Goal: Find specific page/section: Find specific page/section

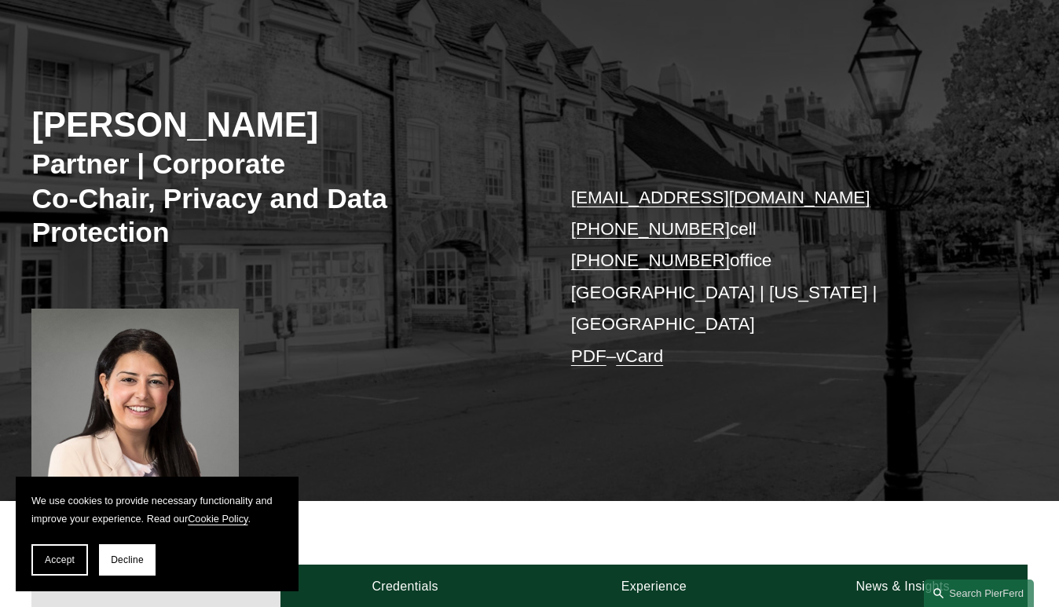
scroll to position [152, 0]
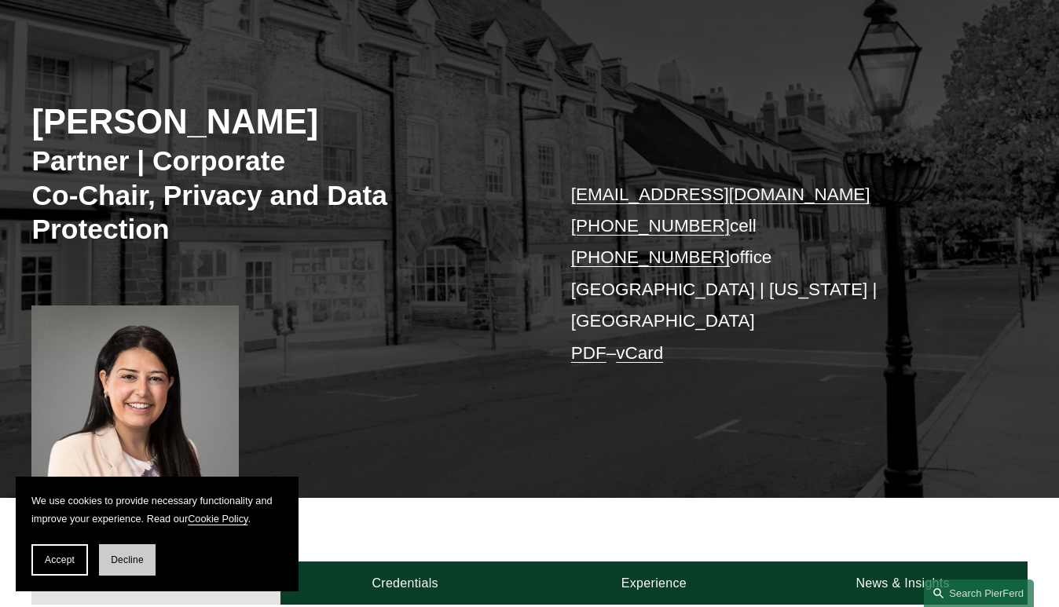
click at [139, 554] on span "Decline" at bounding box center [127, 559] width 33 height 11
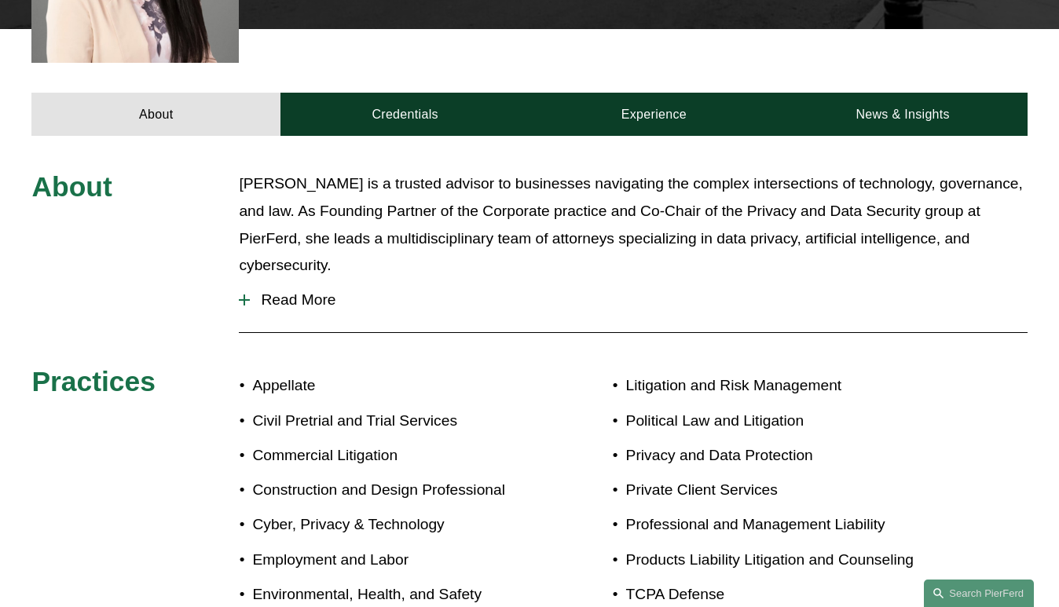
scroll to position [414, 0]
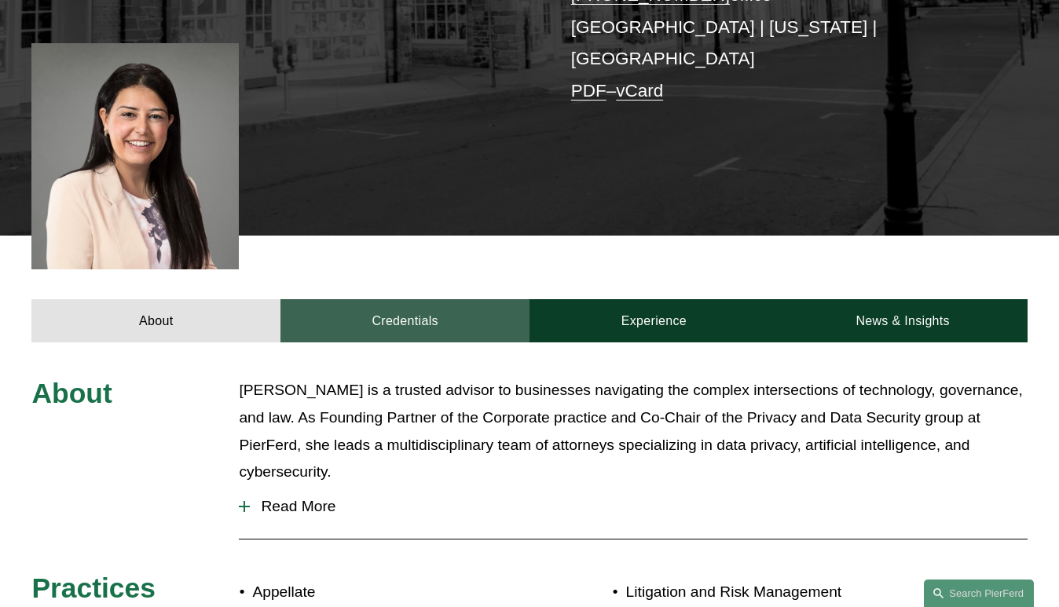
click at [452, 299] on link "Credentials" at bounding box center [404, 320] width 249 height 42
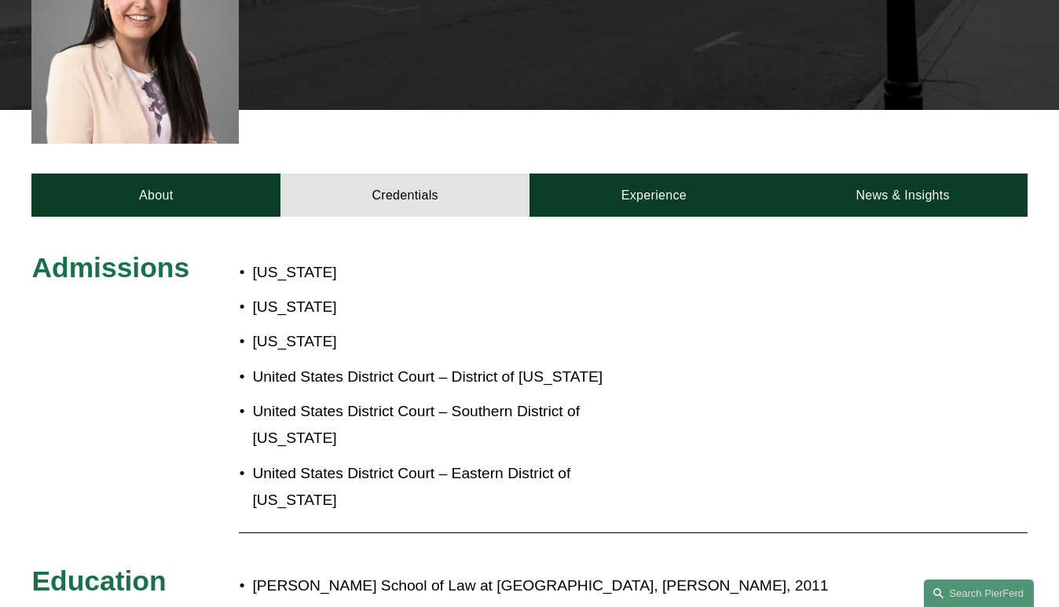
scroll to position [419, 0]
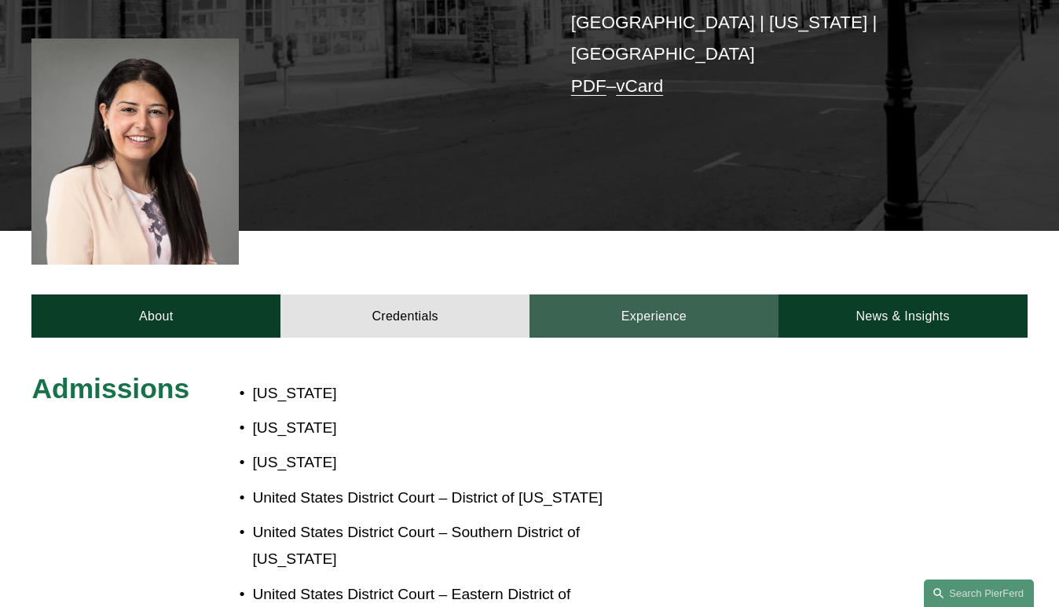
click at [635, 309] on link "Experience" at bounding box center [653, 315] width 249 height 42
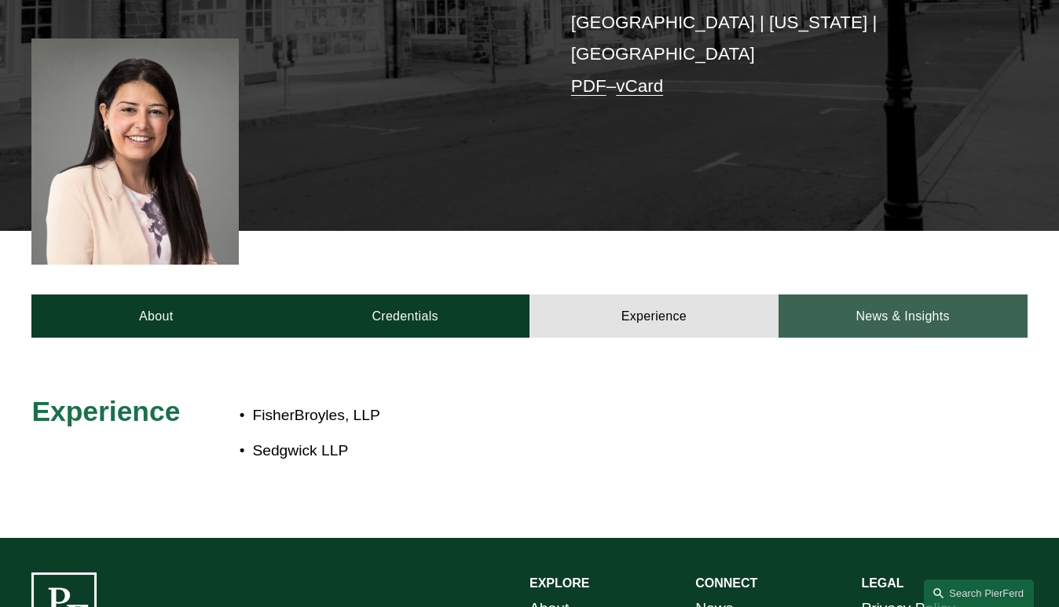
click at [892, 320] on link "News & Insights" at bounding box center [902, 315] width 249 height 42
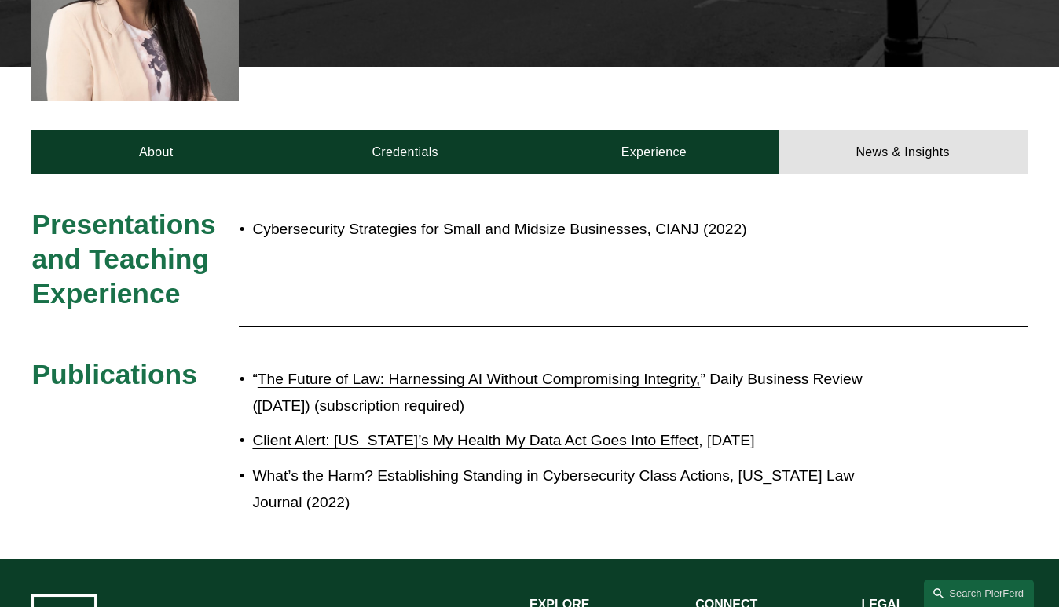
scroll to position [582, 0]
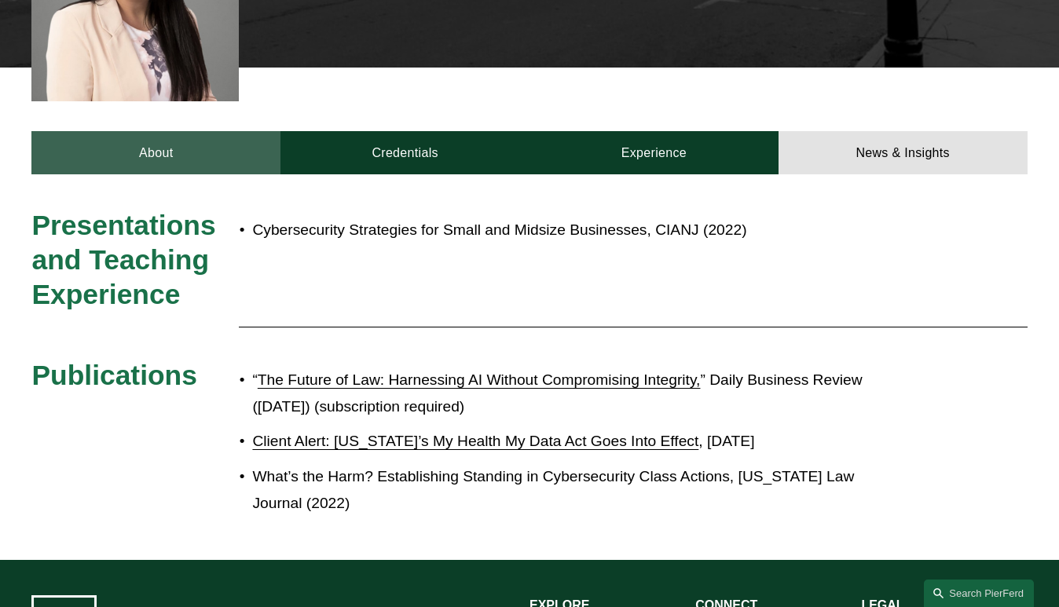
click at [187, 148] on link "About" at bounding box center [155, 152] width 249 height 42
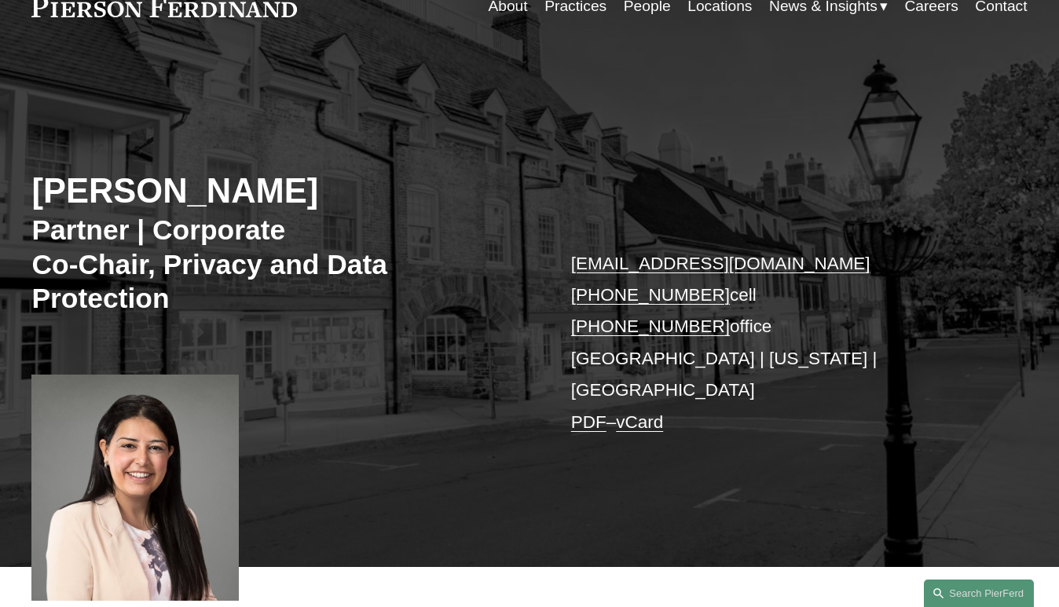
scroll to position [70, 0]
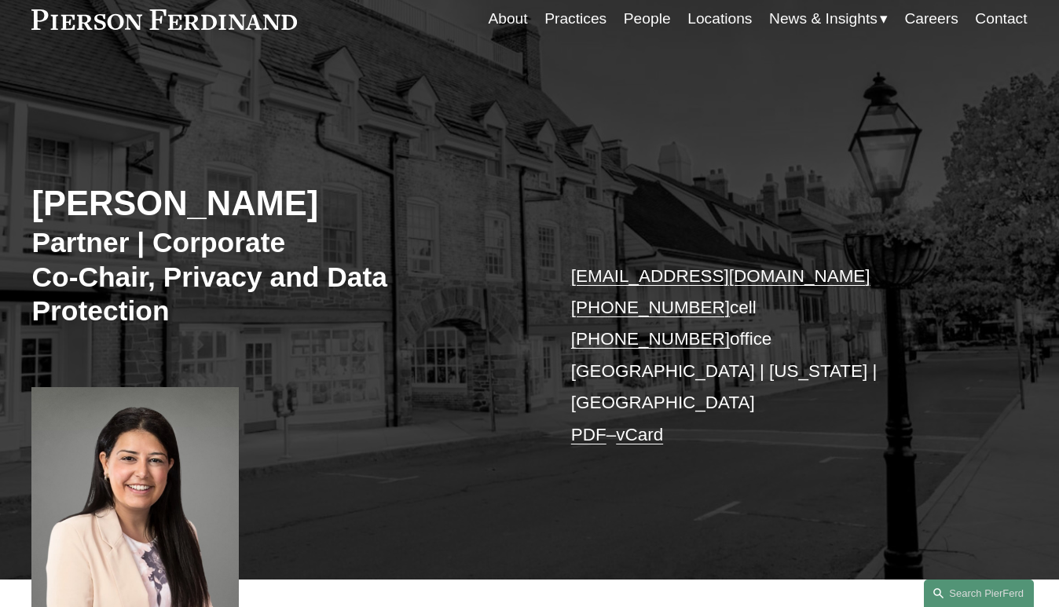
click at [693, 24] on link "Locations" at bounding box center [719, 19] width 64 height 30
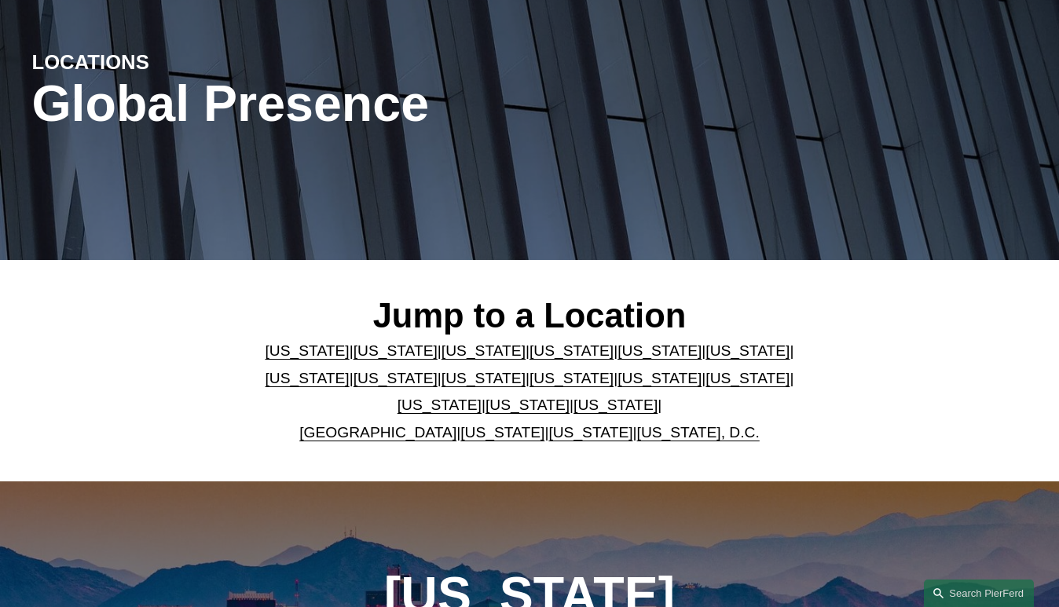
scroll to position [164, 0]
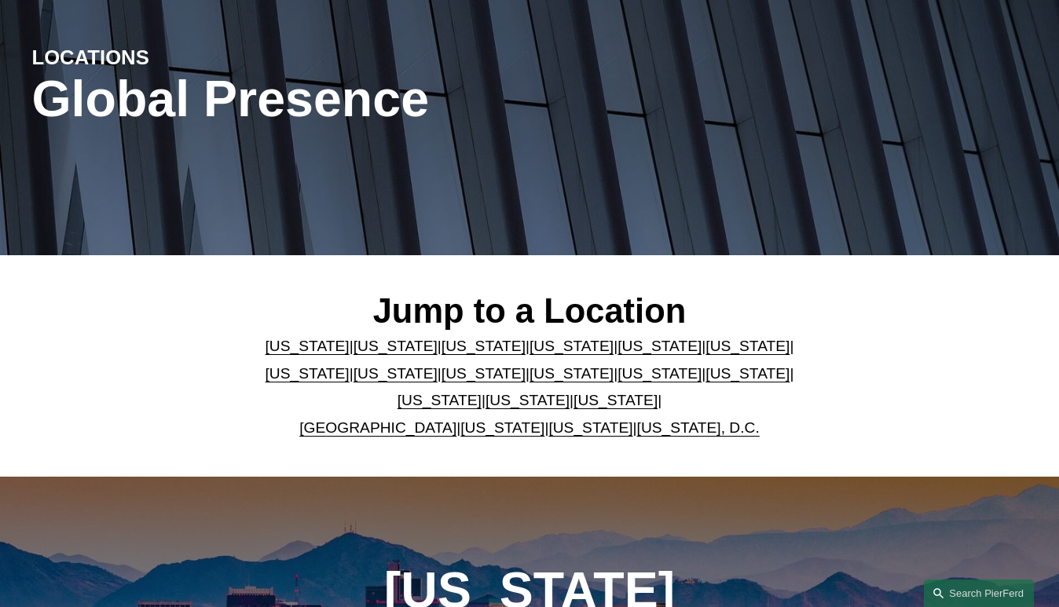
click at [529, 371] on link "[US_STATE]" at bounding box center [571, 373] width 84 height 16
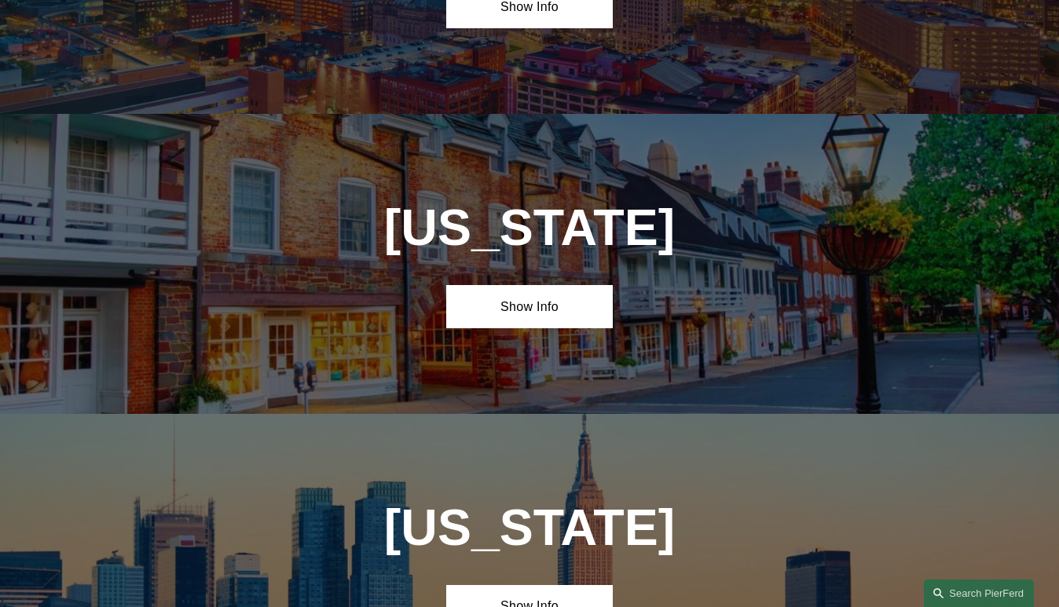
scroll to position [3336, 0]
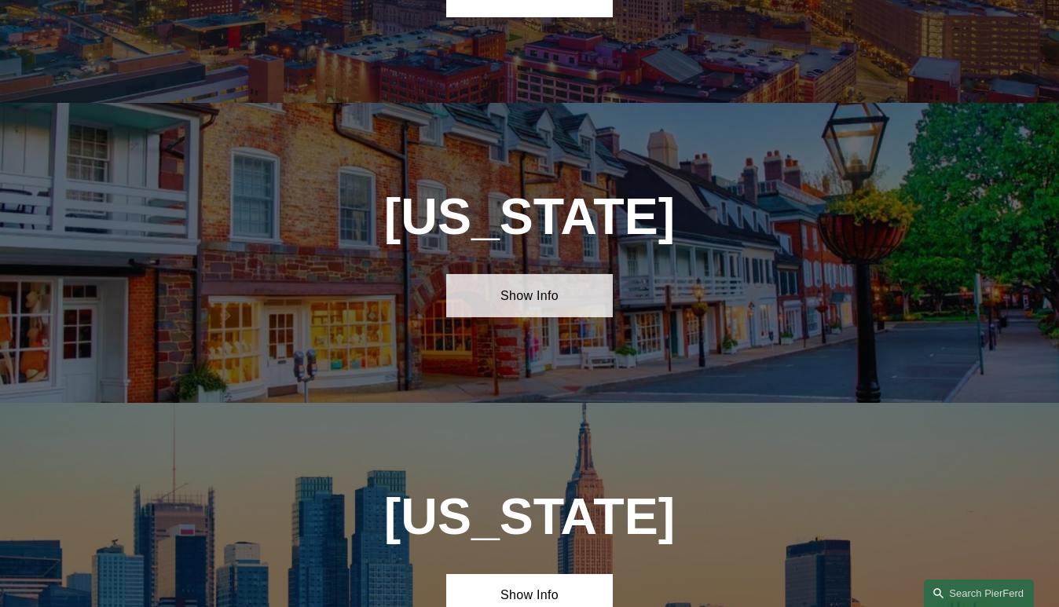
click at [532, 274] on link "Show Info" at bounding box center [529, 295] width 166 height 42
